Goal: Navigation & Orientation: Find specific page/section

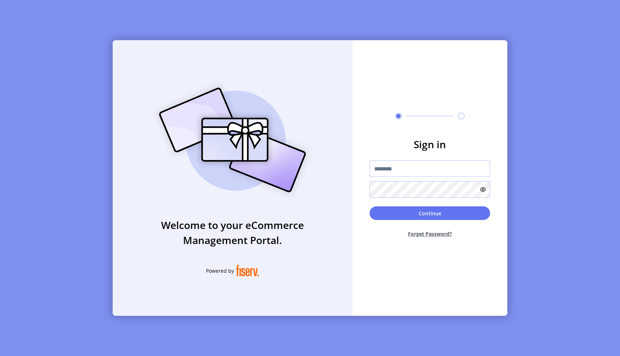
click at [389, 172] on input "text" at bounding box center [430, 168] width 121 height 17
type input "**********"
click at [452, 212] on button "Continue" at bounding box center [430, 213] width 121 height 14
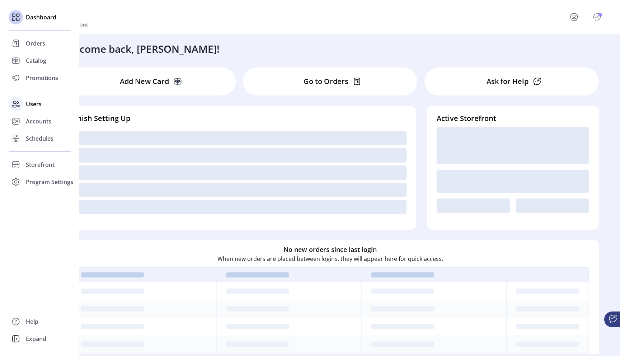
click at [39, 107] on span "Users" at bounding box center [34, 104] width 16 height 9
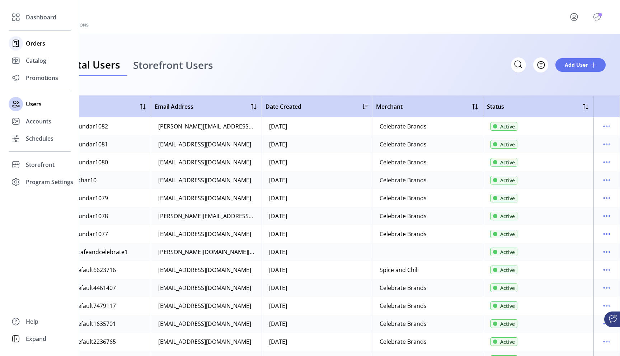
click at [33, 42] on span "Orders" at bounding box center [35, 43] width 19 height 9
click at [38, 44] on span "Orders" at bounding box center [35, 43] width 19 height 9
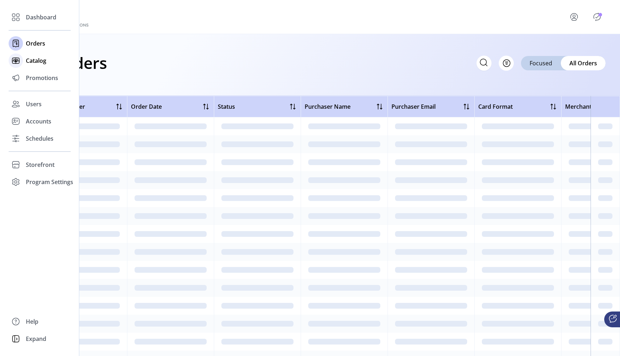
click at [47, 61] on div "Catalog" at bounding box center [40, 60] width 62 height 17
click at [48, 79] on span "Promotions" at bounding box center [42, 78] width 32 height 9
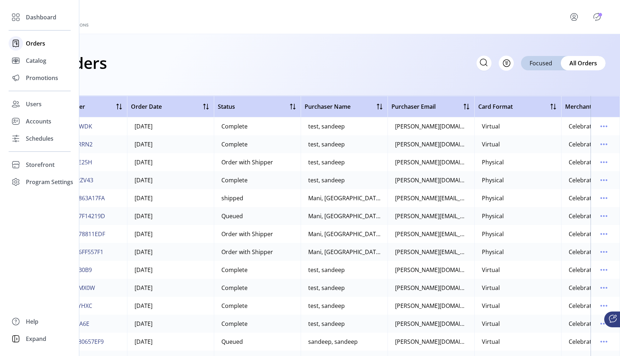
click at [39, 47] on span "Orders" at bounding box center [35, 43] width 19 height 9
click at [38, 42] on span "Orders" at bounding box center [35, 43] width 19 height 9
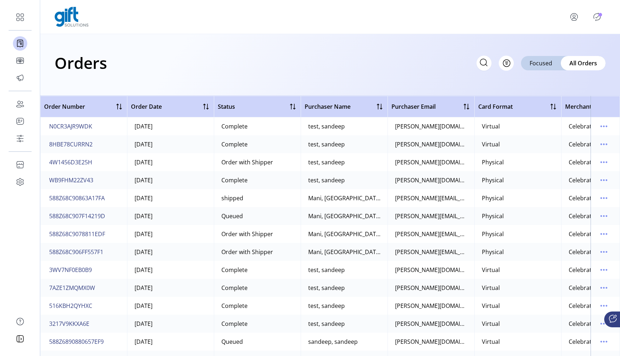
click at [210, 46] on div "Orders Filter Focused All Orders" at bounding box center [330, 65] width 580 height 62
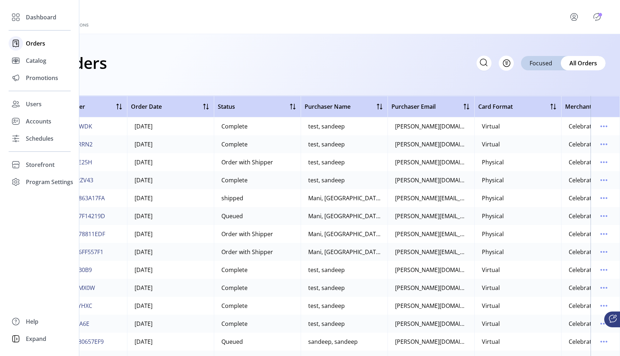
click at [35, 46] on span "Orders" at bounding box center [35, 43] width 19 height 9
click at [35, 58] on span "Catalog" at bounding box center [36, 60] width 20 height 9
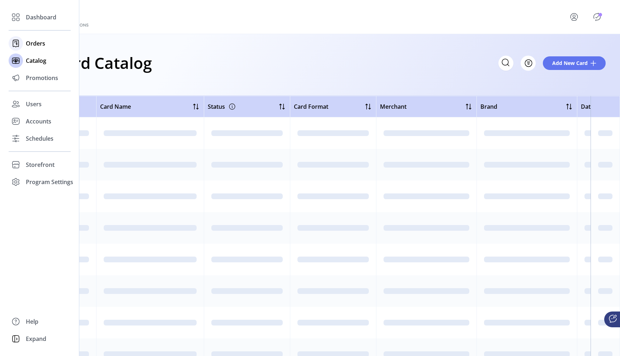
click at [39, 44] on span "Orders" at bounding box center [35, 43] width 19 height 9
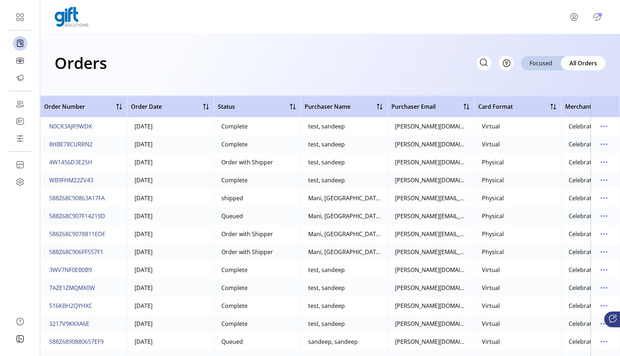
click at [601, 15] on p-badge "Publisher Panel" at bounding box center [601, 15] width 4 height 4
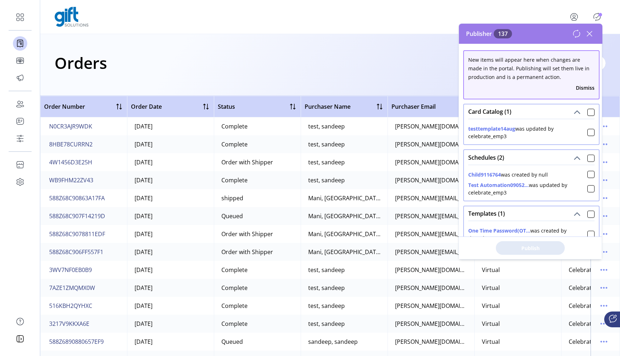
click at [591, 35] on icon at bounding box center [589, 33] width 5 height 5
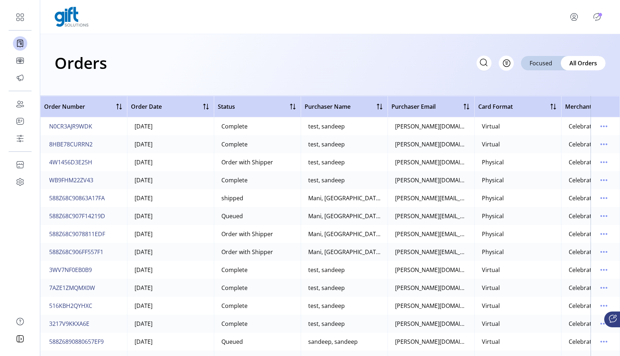
click at [572, 19] on icon "menu" at bounding box center [574, 19] width 5 height 2
click at [562, 50] on span "Sign Out" at bounding box center [560, 48] width 54 height 6
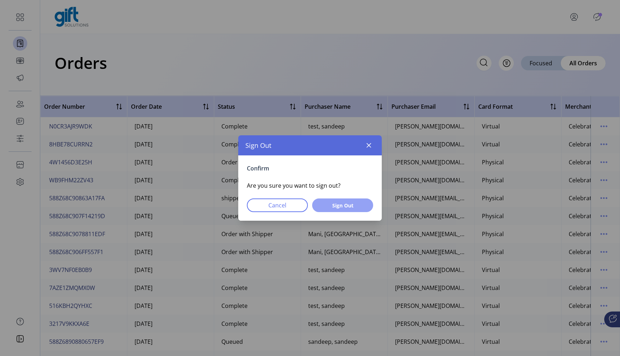
click at [348, 204] on span "Sign Out" at bounding box center [343, 206] width 42 height 8
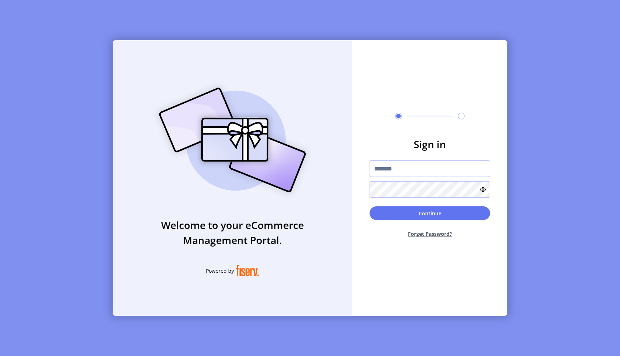
click at [395, 170] on input "text" at bounding box center [430, 168] width 121 height 17
type input "**********"
click at [429, 208] on button "Continue" at bounding box center [430, 213] width 121 height 14
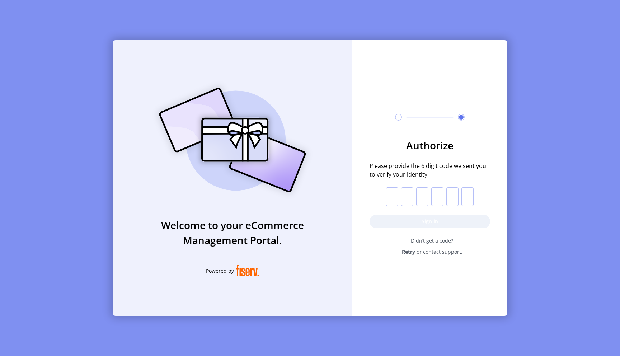
click at [393, 199] on input "text" at bounding box center [392, 196] width 12 height 19
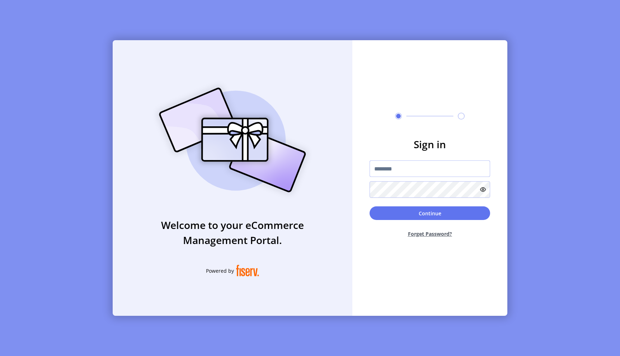
click at [395, 172] on input "text" at bounding box center [430, 168] width 121 height 17
click at [375, 180] on div at bounding box center [430, 178] width 121 height 37
click at [419, 168] on input "text" at bounding box center [430, 168] width 121 height 17
click at [409, 169] on input "text" at bounding box center [430, 168] width 121 height 17
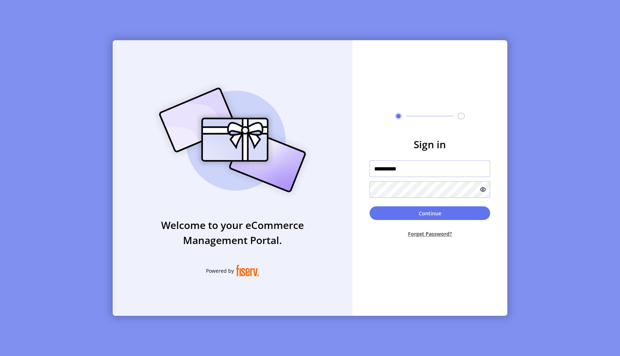
type input "**********"
click at [448, 216] on button "Continue" at bounding box center [430, 213] width 121 height 14
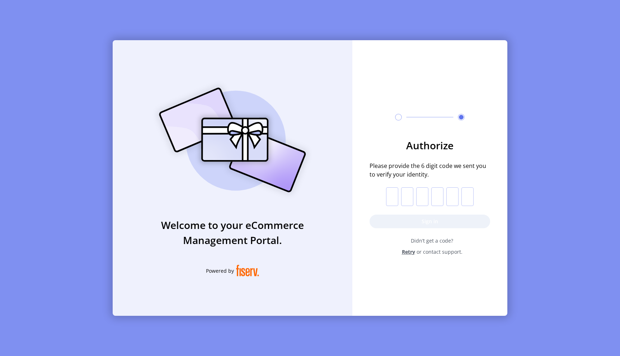
click at [394, 197] on input "text" at bounding box center [392, 196] width 12 height 19
type input "*"
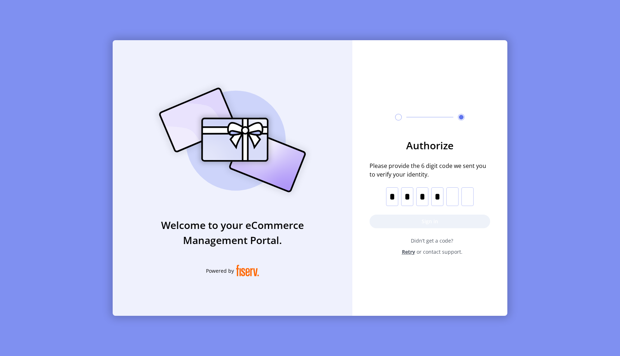
type input "*"
click at [418, 221] on button "Sign in" at bounding box center [430, 222] width 121 height 14
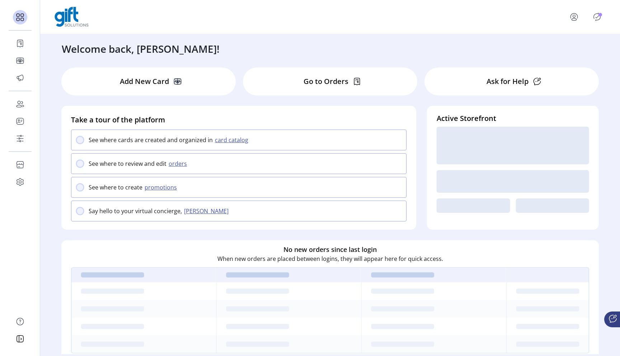
click at [576, 18] on icon "menu" at bounding box center [573, 16] width 11 height 11
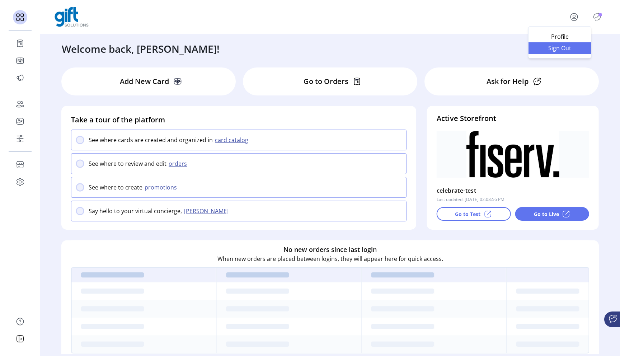
click at [561, 49] on span "Sign Out" at bounding box center [560, 48] width 54 height 6
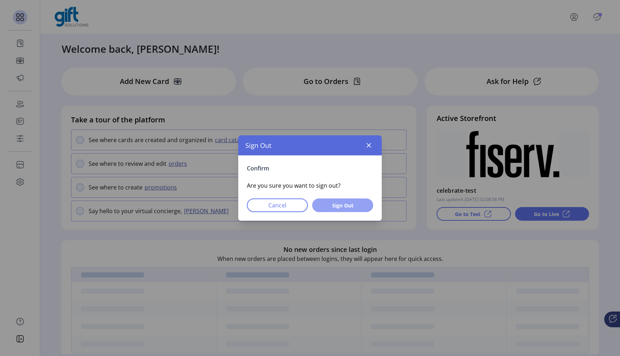
click at [348, 205] on span "Sign Out" at bounding box center [343, 206] width 42 height 8
